Goal: Information Seeking & Learning: Learn about a topic

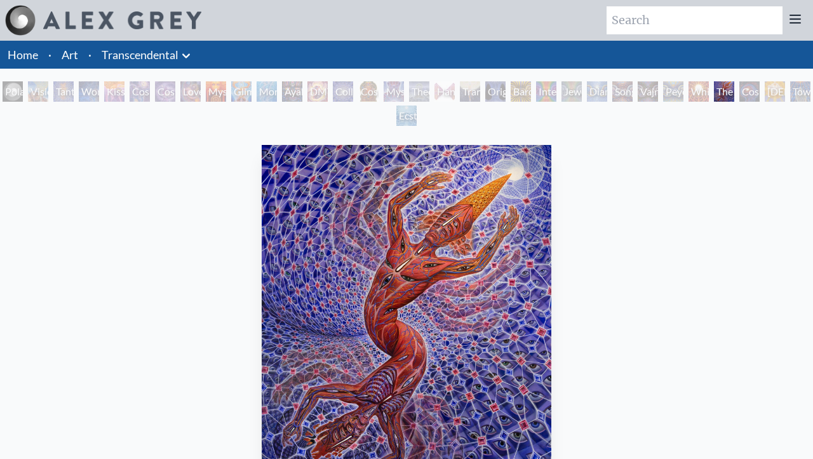
click at [553, 94] on div "Interbeing" at bounding box center [546, 91] width 20 height 20
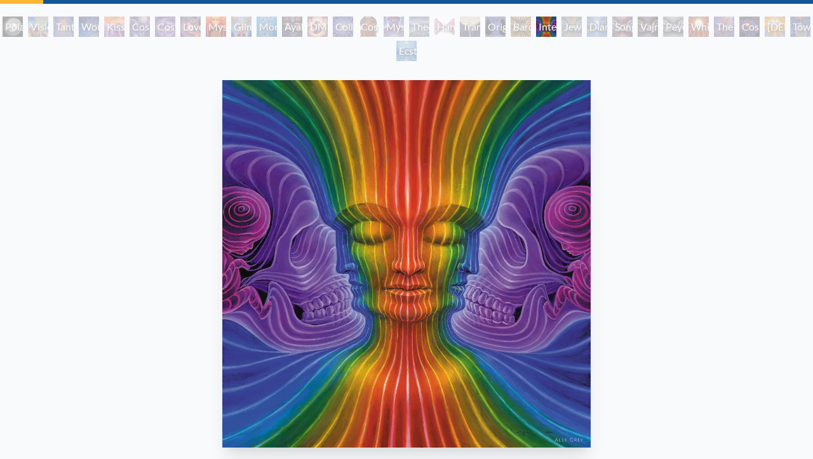
scroll to position [69, 0]
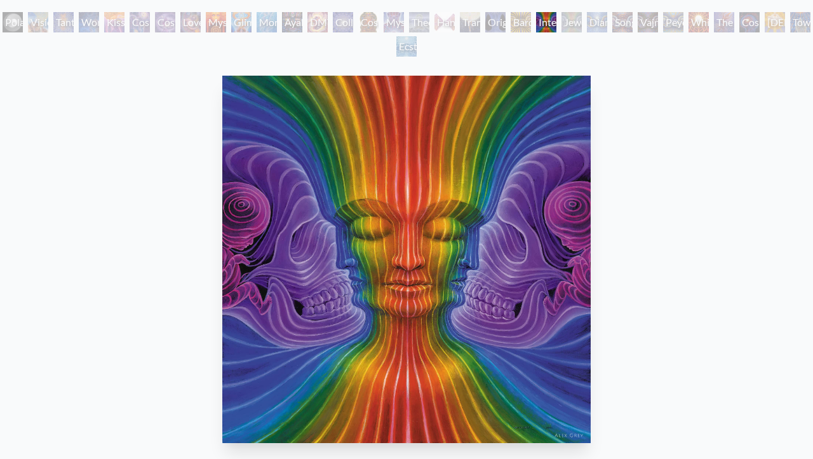
click at [735, 15] on div "The Great Turn" at bounding box center [724, 22] width 20 height 20
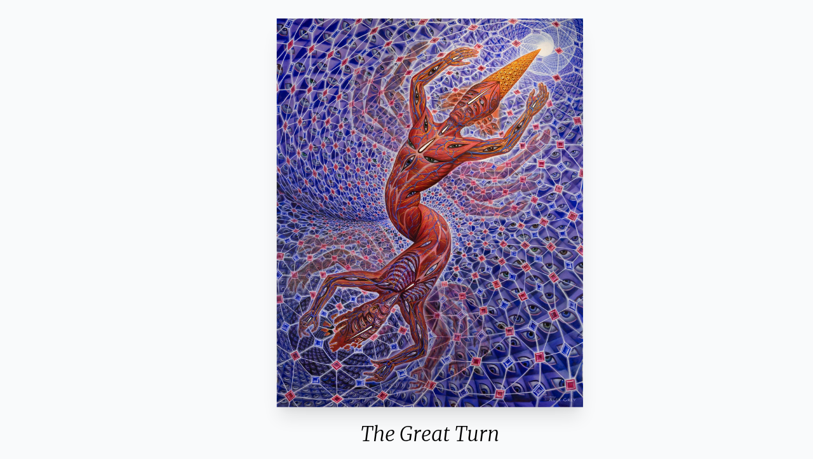
scroll to position [103, 0]
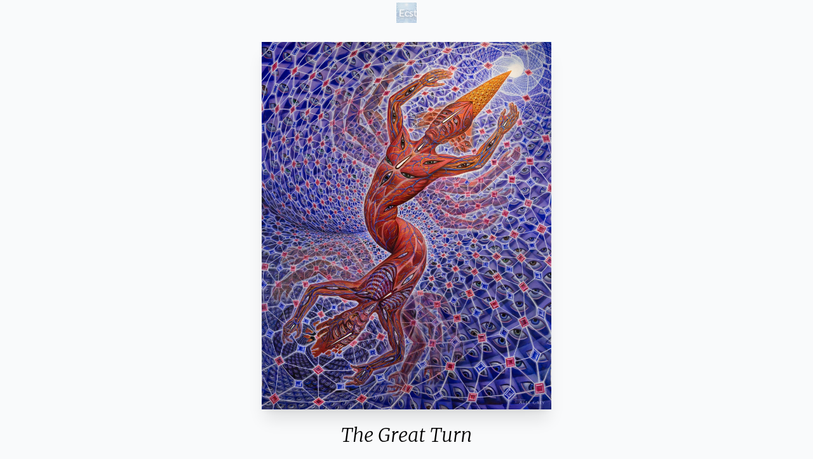
click at [409, 19] on div "Ecstasy" at bounding box center [407, 13] width 20 height 20
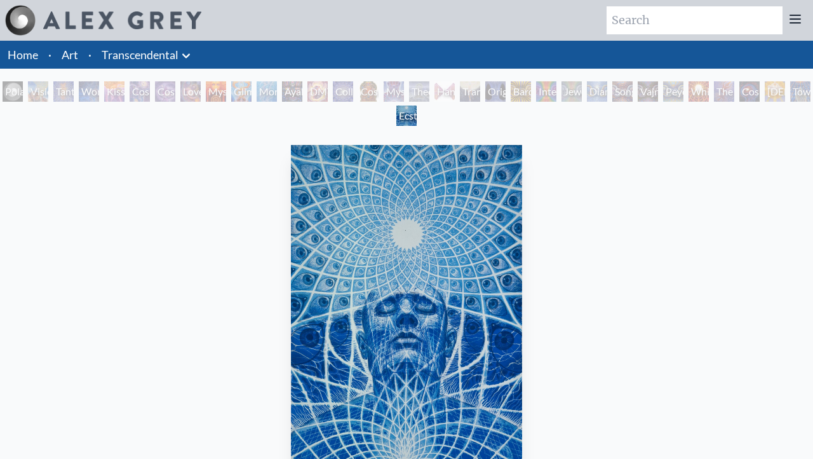
click at [684, 86] on div "Peyote Being" at bounding box center [673, 91] width 20 height 20
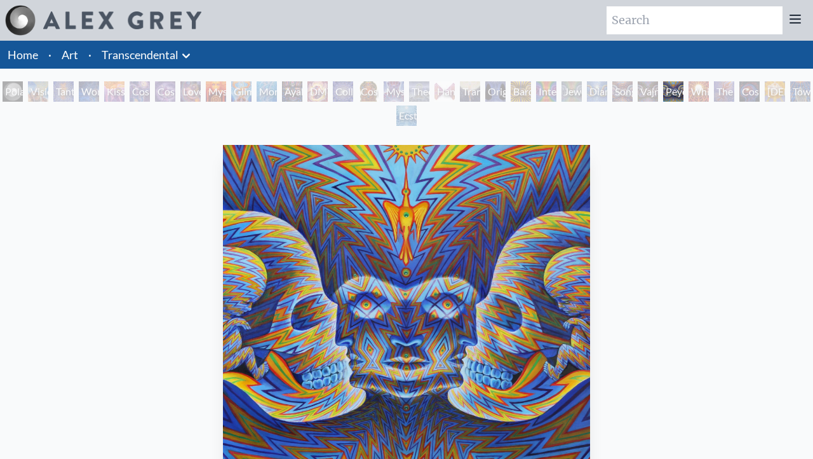
click at [720, 88] on div "Polar Unity Spiral Visionary Origin of Language Tantra Wonder Kiss of the [MEDI…" at bounding box center [406, 105] width 813 height 48
click at [726, 88] on div "The Great Turn" at bounding box center [724, 91] width 20 height 20
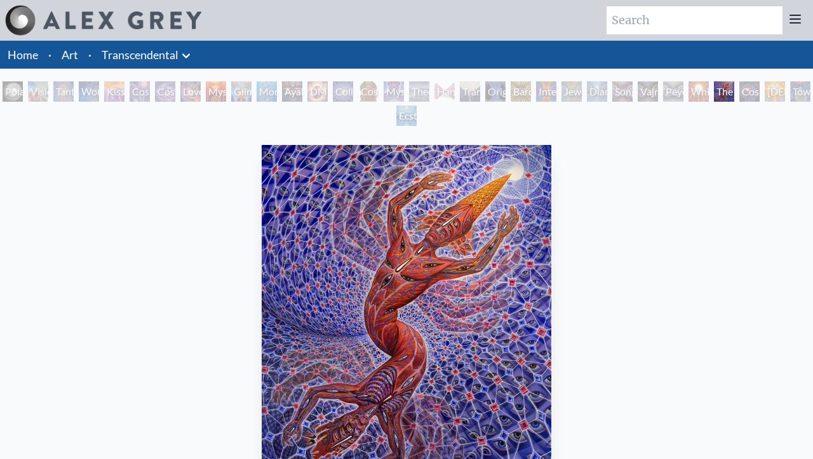
click at [709, 89] on div "White Light" at bounding box center [699, 91] width 20 height 20
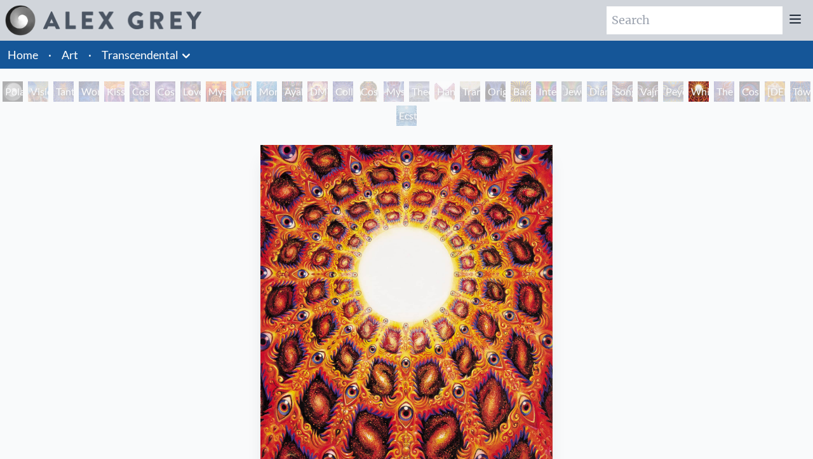
click at [735, 82] on div "The Great Turn" at bounding box center [724, 91] width 20 height 20
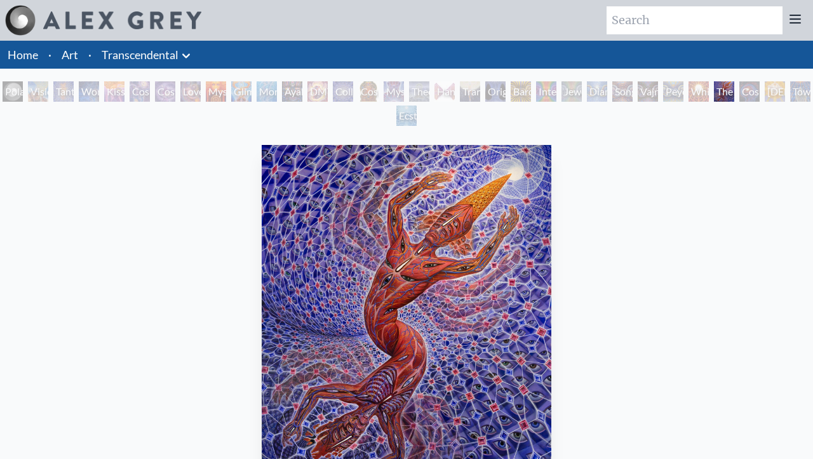
click at [780, 92] on div "Polar Unity Spiral Visionary Origin of Language Tantra Wonder Kiss of the [MEDI…" at bounding box center [406, 105] width 813 height 48
click at [780, 92] on div "[DEMOGRAPHIC_DATA]" at bounding box center [775, 91] width 20 height 20
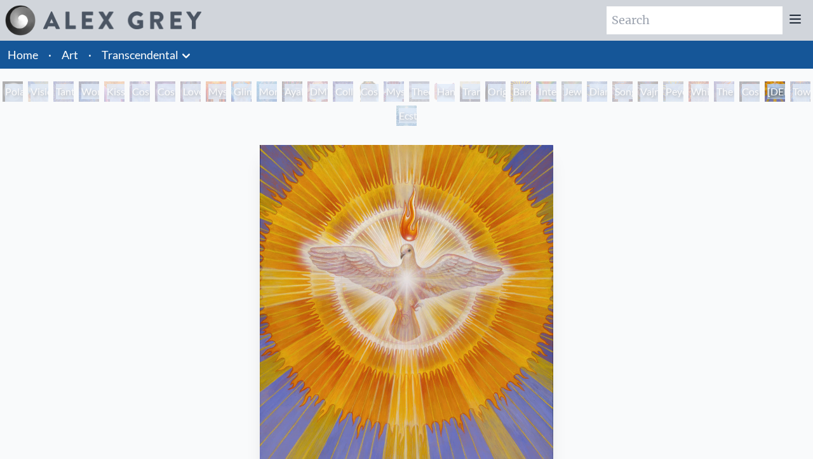
click at [749, 191] on div "[DEMOGRAPHIC_DATA] 1998, acrylic on wood, 16 x 20 in. Visit the CoSM Shop" at bounding box center [406, 403] width 793 height 526
click at [797, 98] on div "Polar Unity Spiral Visionary Origin of Language Tantra Wonder Kiss of the [MEDI…" at bounding box center [406, 105] width 813 height 48
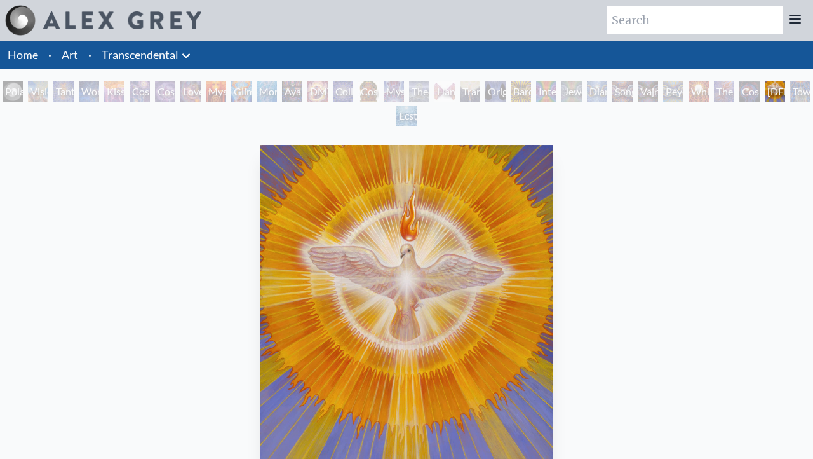
click at [796, 97] on div "Polar Unity Spiral Visionary Origin of Language Tantra Wonder Kiss of the [MEDI…" at bounding box center [406, 105] width 813 height 48
click at [796, 97] on div "Toward the One" at bounding box center [801, 91] width 20 height 20
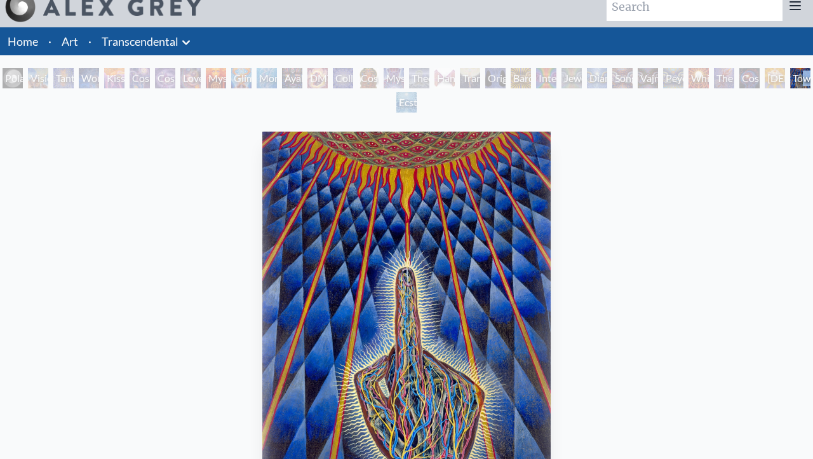
scroll to position [4, 0]
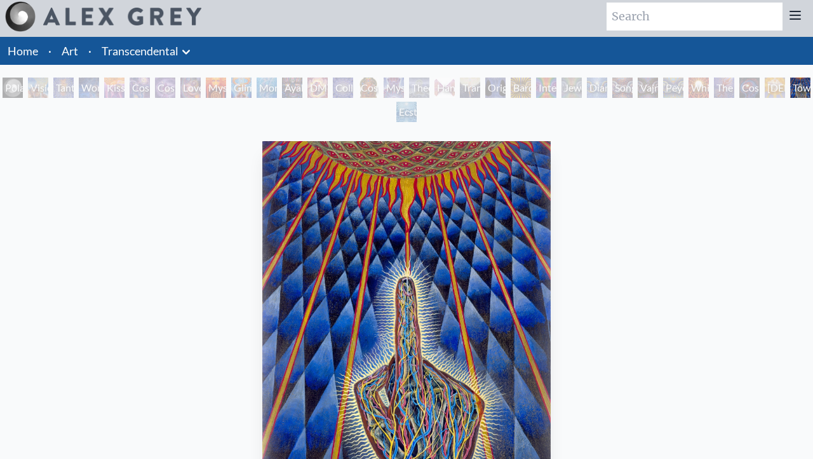
click at [698, 96] on div "White Light" at bounding box center [699, 88] width 20 height 20
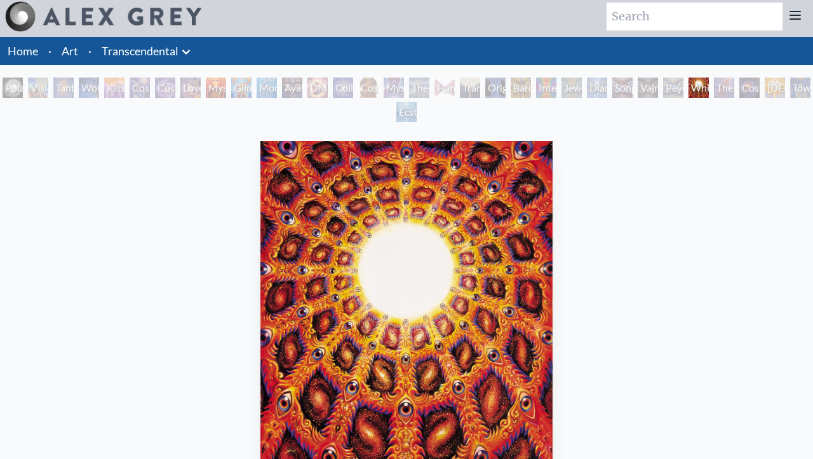
click at [761, 81] on div "Polar Unity Spiral Visionary Origin of Language Tantra Wonder Kiss of the [MEDI…" at bounding box center [406, 102] width 813 height 48
click at [735, 81] on div "The Great Turn" at bounding box center [724, 88] width 20 height 20
